Goal: Task Accomplishment & Management: Use online tool/utility

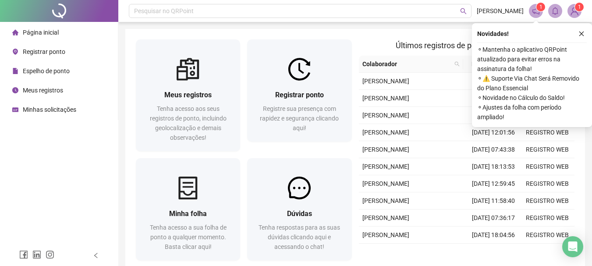
click at [39, 48] on span "Registrar ponto" at bounding box center [44, 51] width 42 height 7
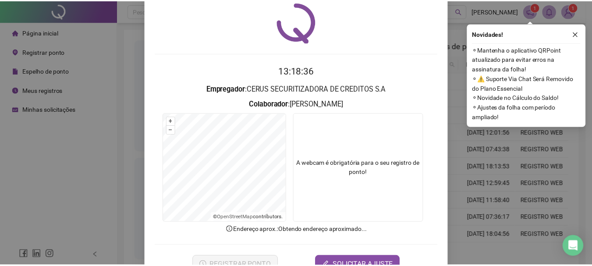
scroll to position [57, 0]
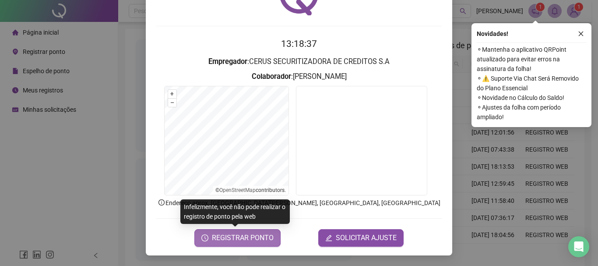
click at [238, 241] on span "REGISTRAR PONTO" at bounding box center [243, 238] width 62 height 11
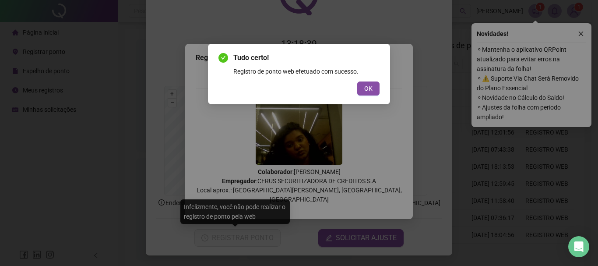
click at [576, 31] on div "Tudo certo! Registro de ponto web efetuado com sucesso. OK" at bounding box center [299, 133] width 598 height 266
click at [364, 91] on button "OK" at bounding box center [368, 88] width 22 height 14
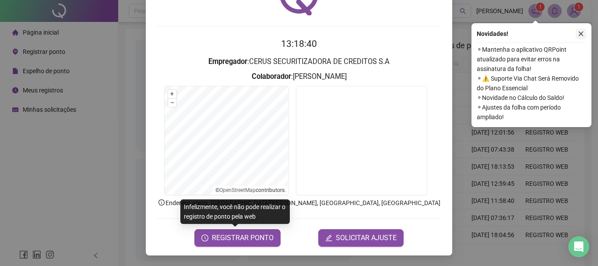
click at [579, 34] on icon "close" at bounding box center [581, 34] width 6 height 6
click at [579, 34] on div "Registro de ponto web 13:18:41 Empregador : CERUS SECURITIZADORA DE CREDITOS S.…" at bounding box center [299, 133] width 598 height 266
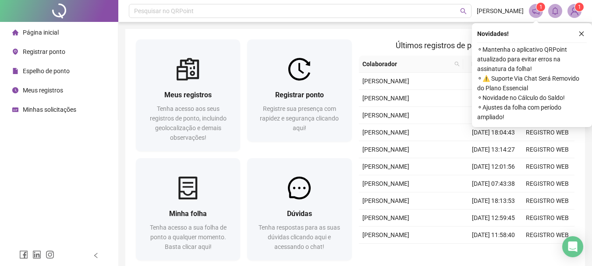
click at [573, 34] on div "Novidades !" at bounding box center [531, 33] width 109 height 11
click at [577, 35] on button "button" at bounding box center [581, 33] width 11 height 11
